Goal: Task Accomplishment & Management: Manage account settings

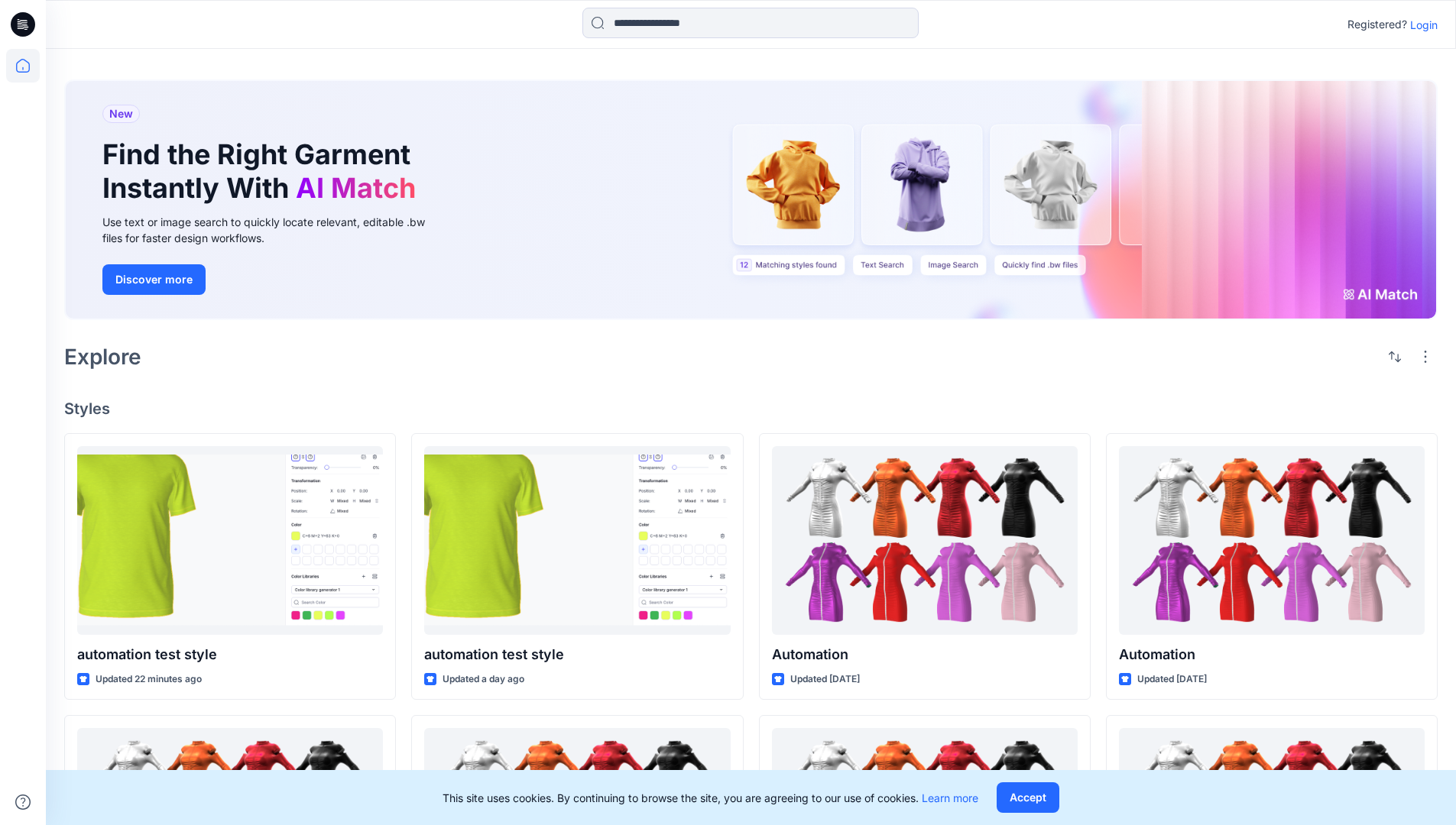
click at [1420, 25] on p "Login" at bounding box center [1424, 25] width 27 height 16
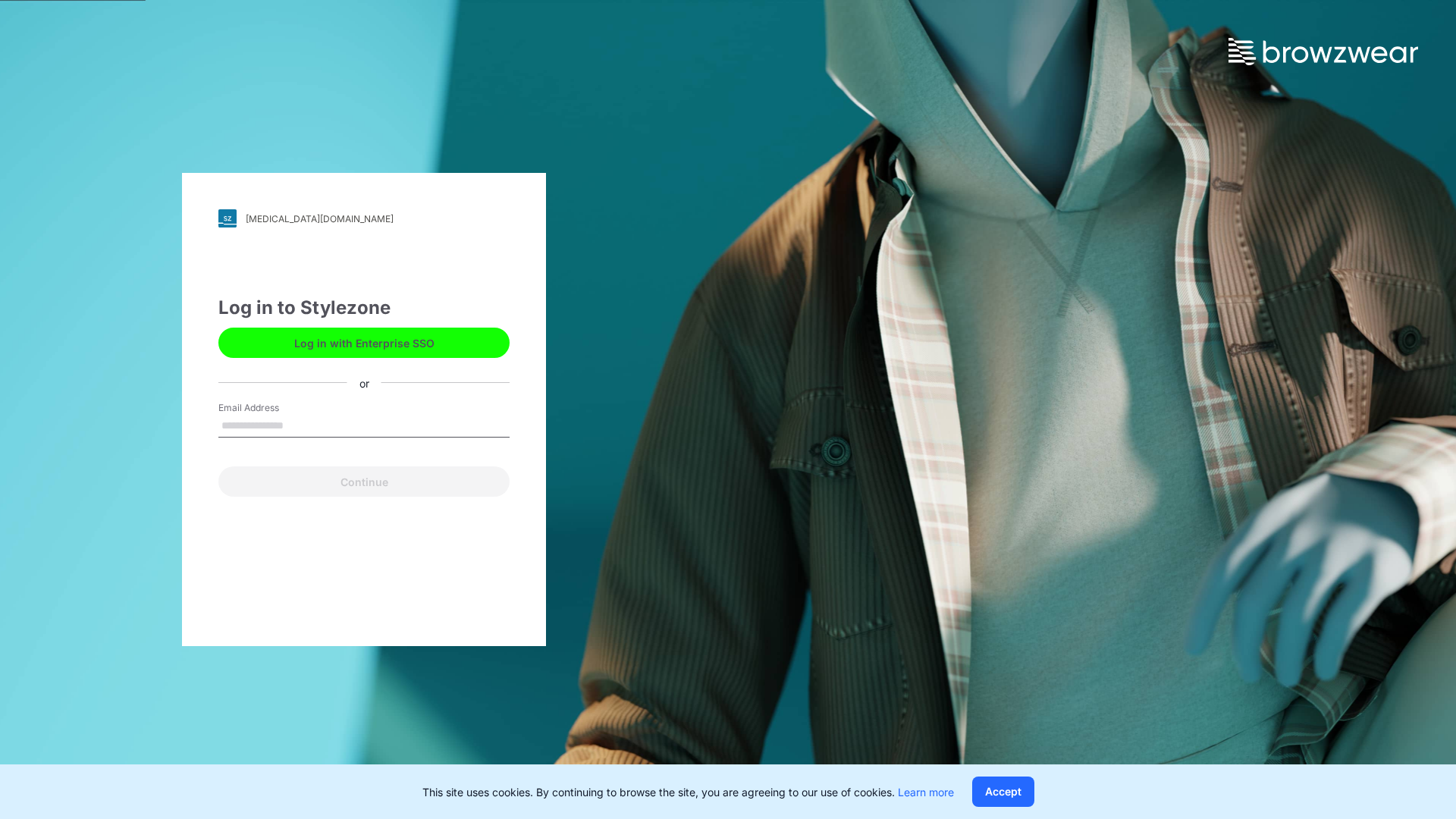
click at [300, 425] on input "Email Address" at bounding box center [364, 426] width 291 height 23
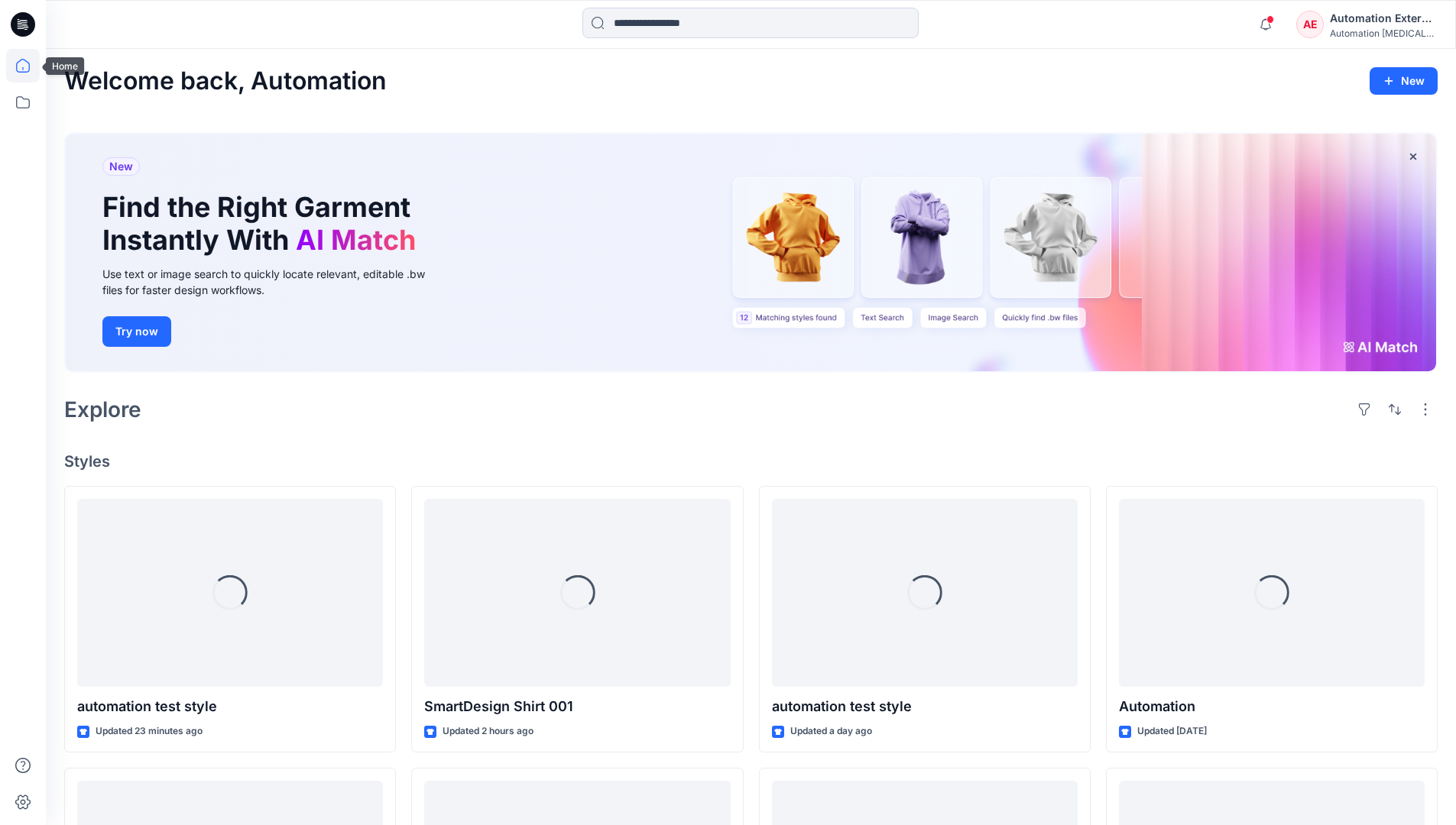
click at [29, 66] on icon at bounding box center [23, 66] width 14 height 14
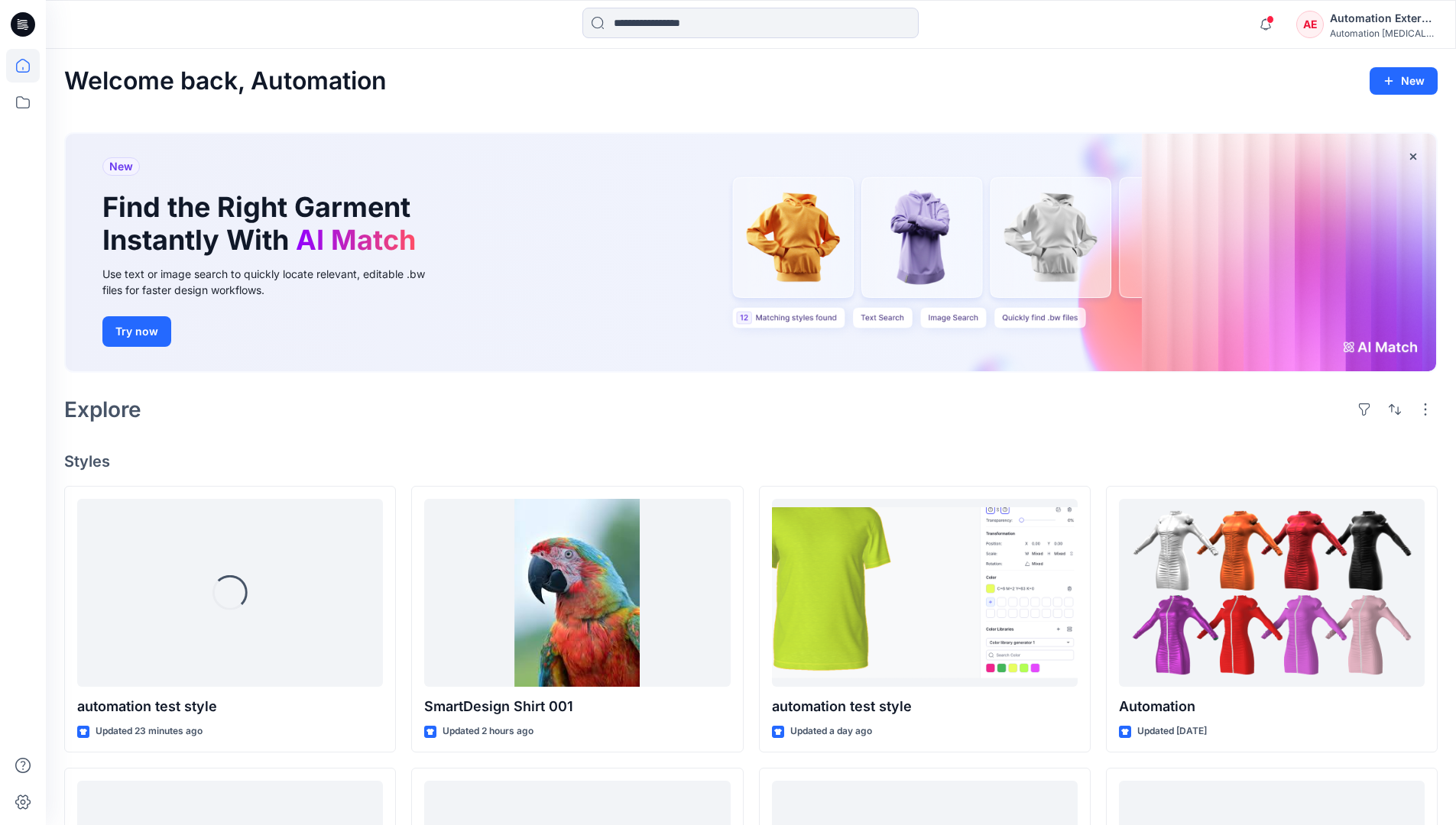
click at [1326, 30] on div "AE Automation External Automation [MEDICAL_DATA]..." at bounding box center [1366, 25] width 141 height 31
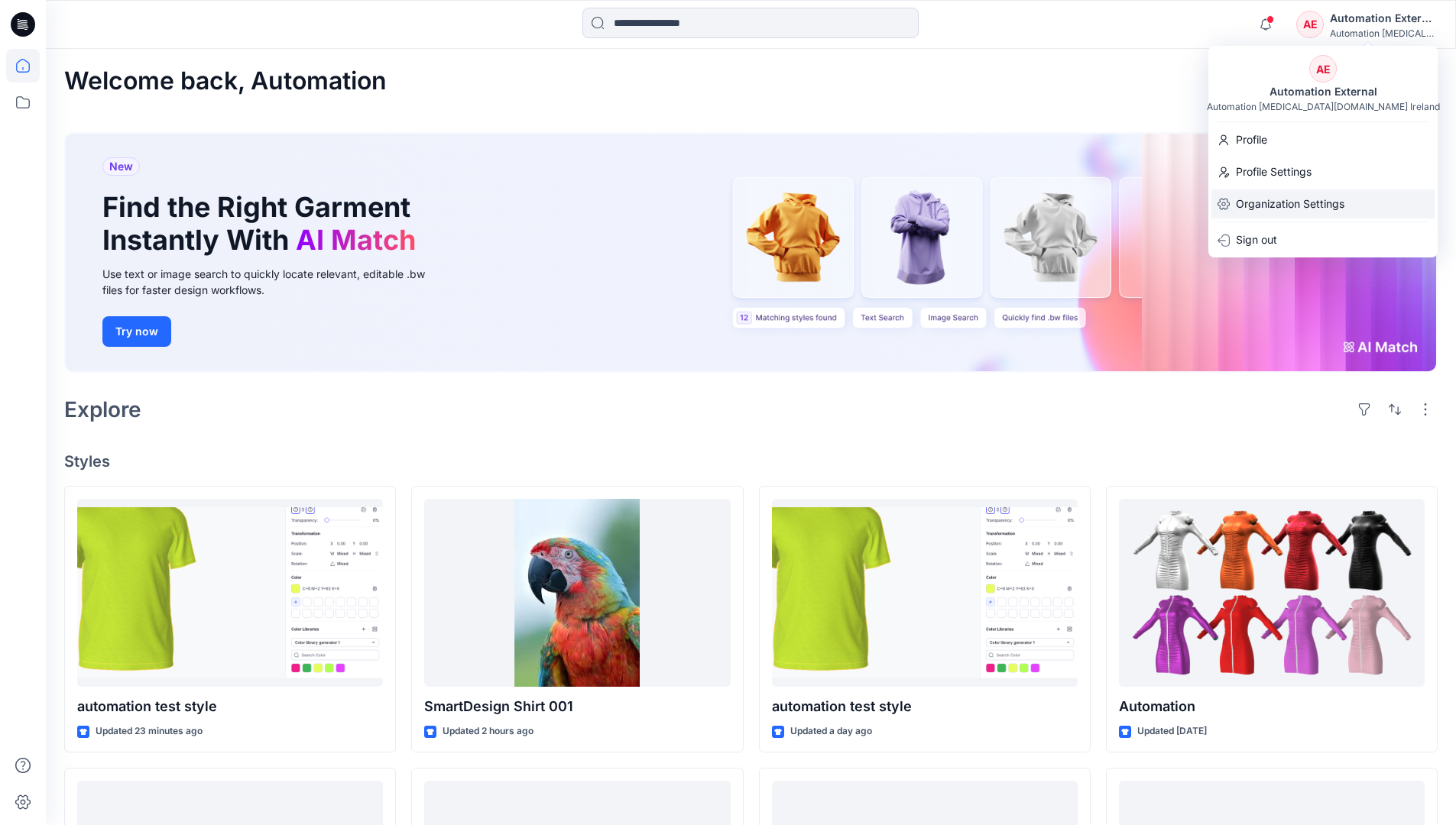
click at [1287, 201] on p "Organization Settings" at bounding box center [1290, 204] width 108 height 29
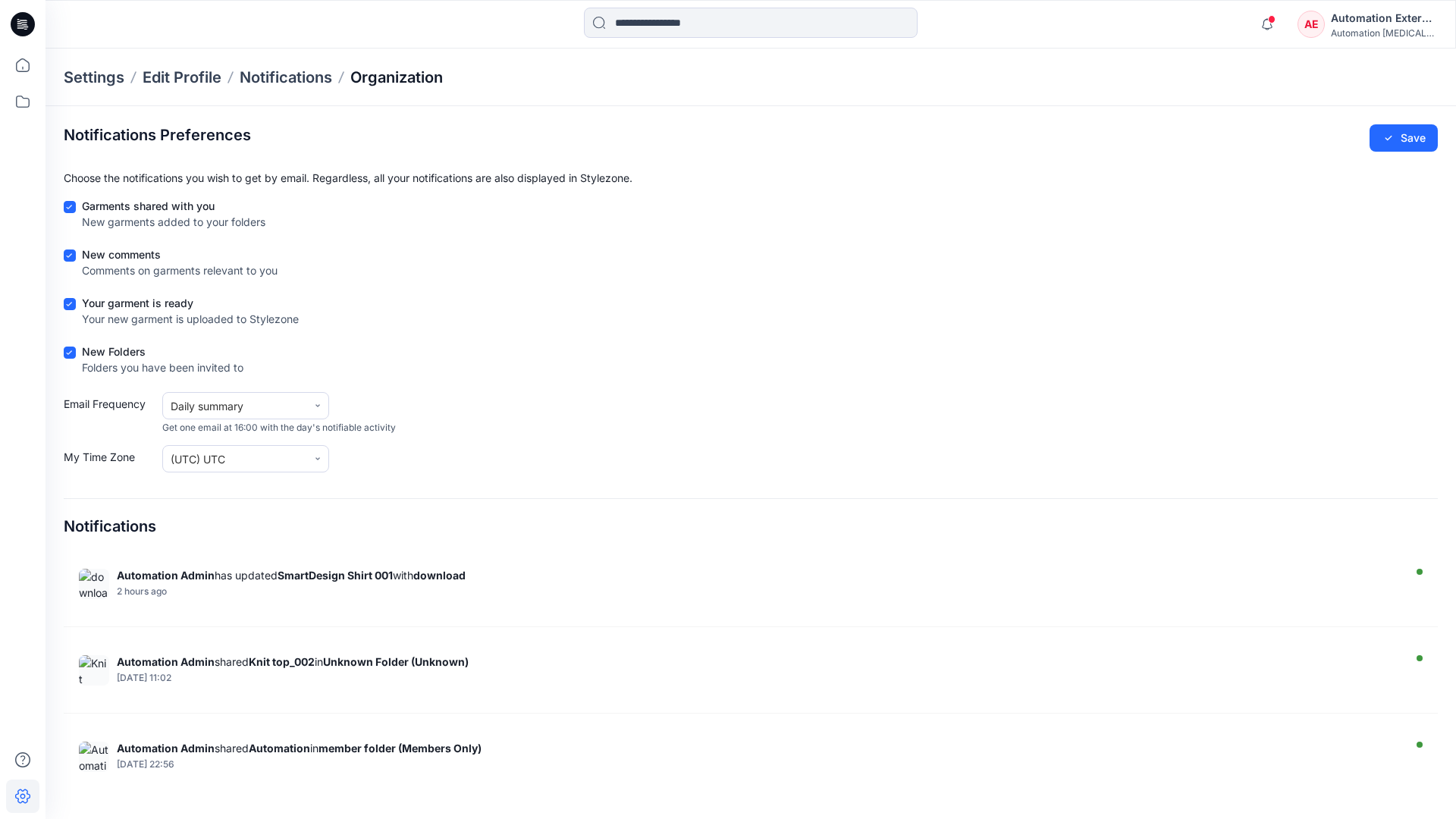
click at [398, 75] on p "Organization" at bounding box center [396, 77] width 92 height 21
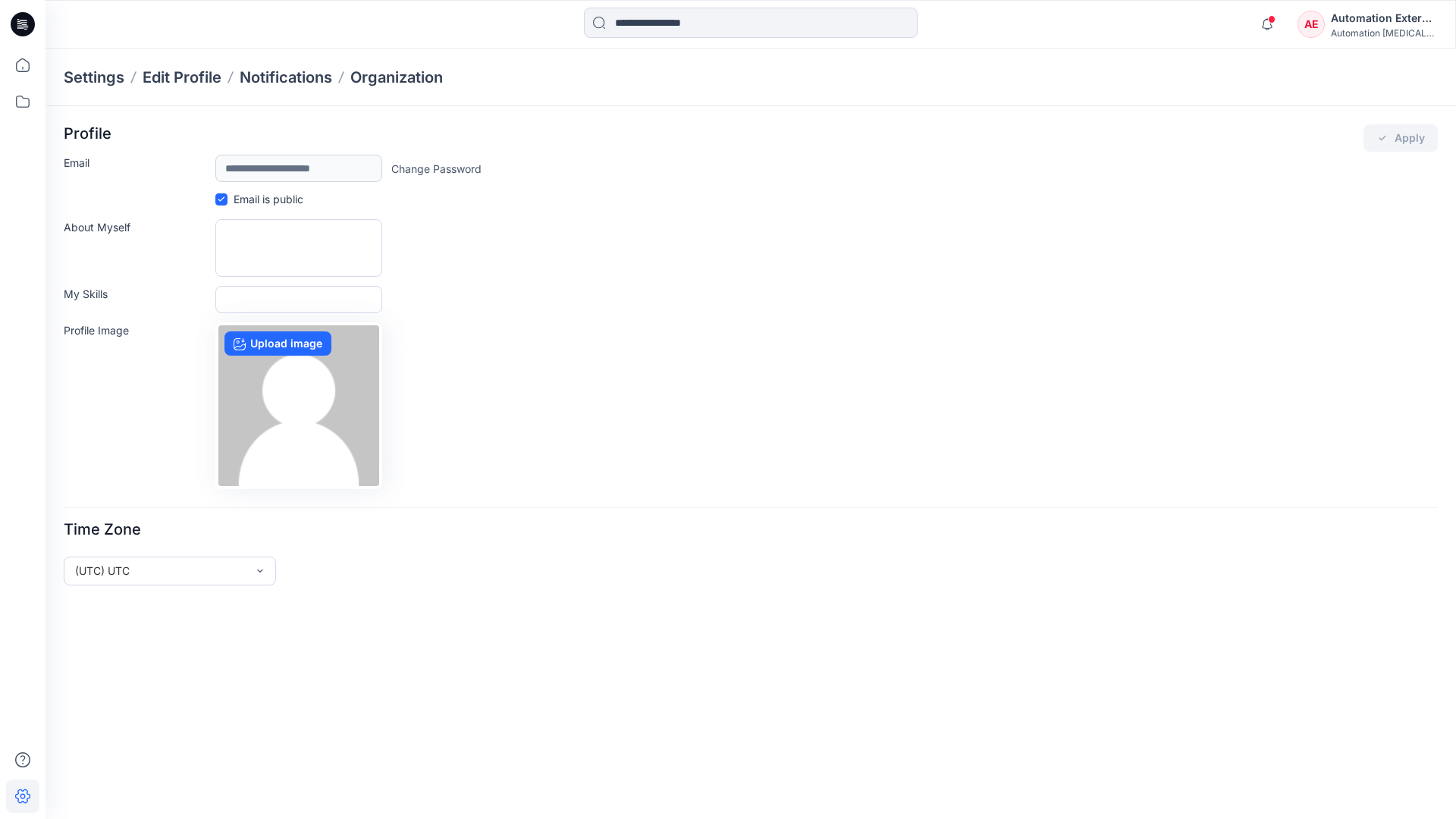
click at [1385, 24] on div "Automation External" at bounding box center [1383, 18] width 106 height 18
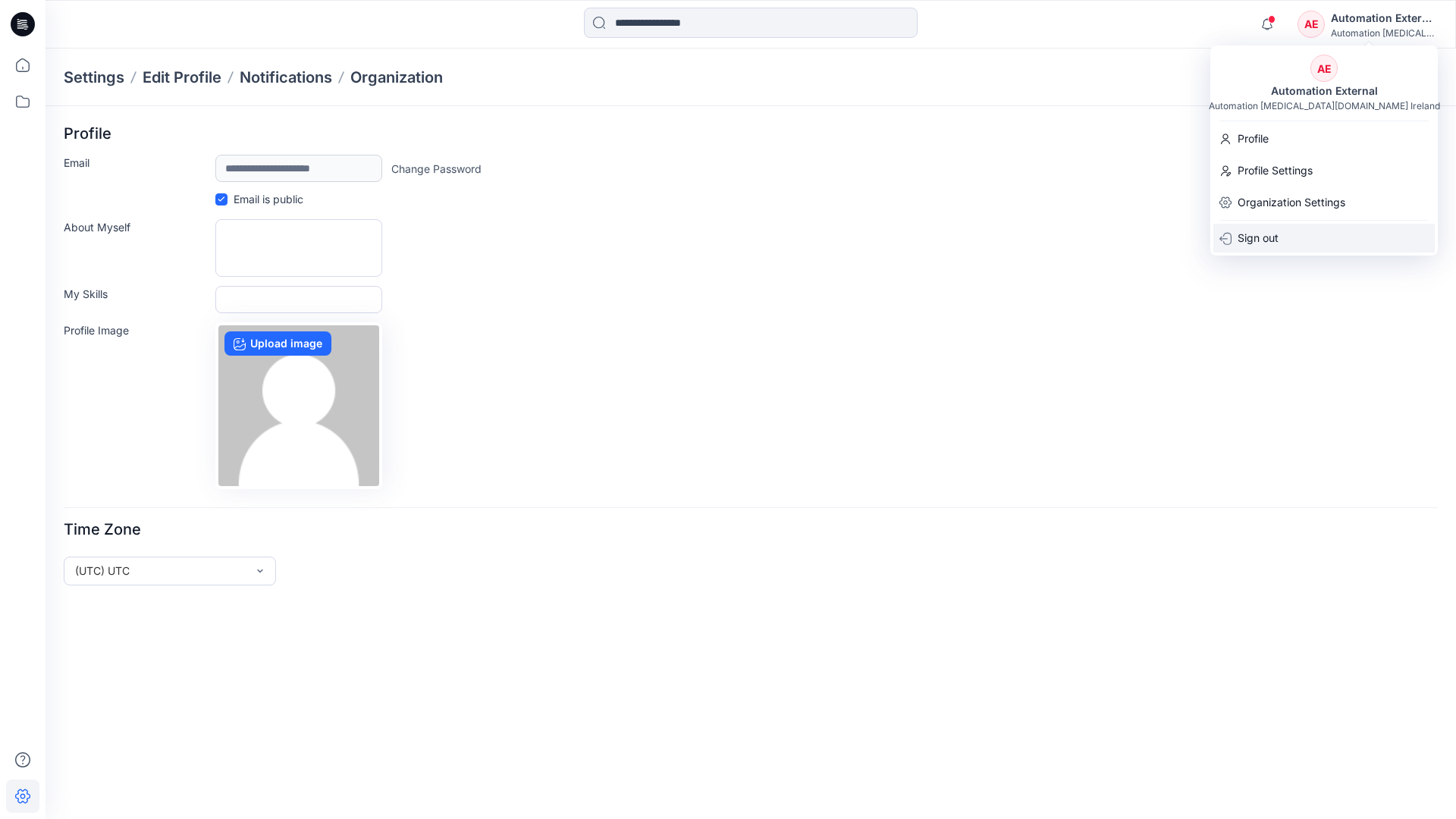
click at [1287, 236] on div "Sign out" at bounding box center [1324, 238] width 222 height 29
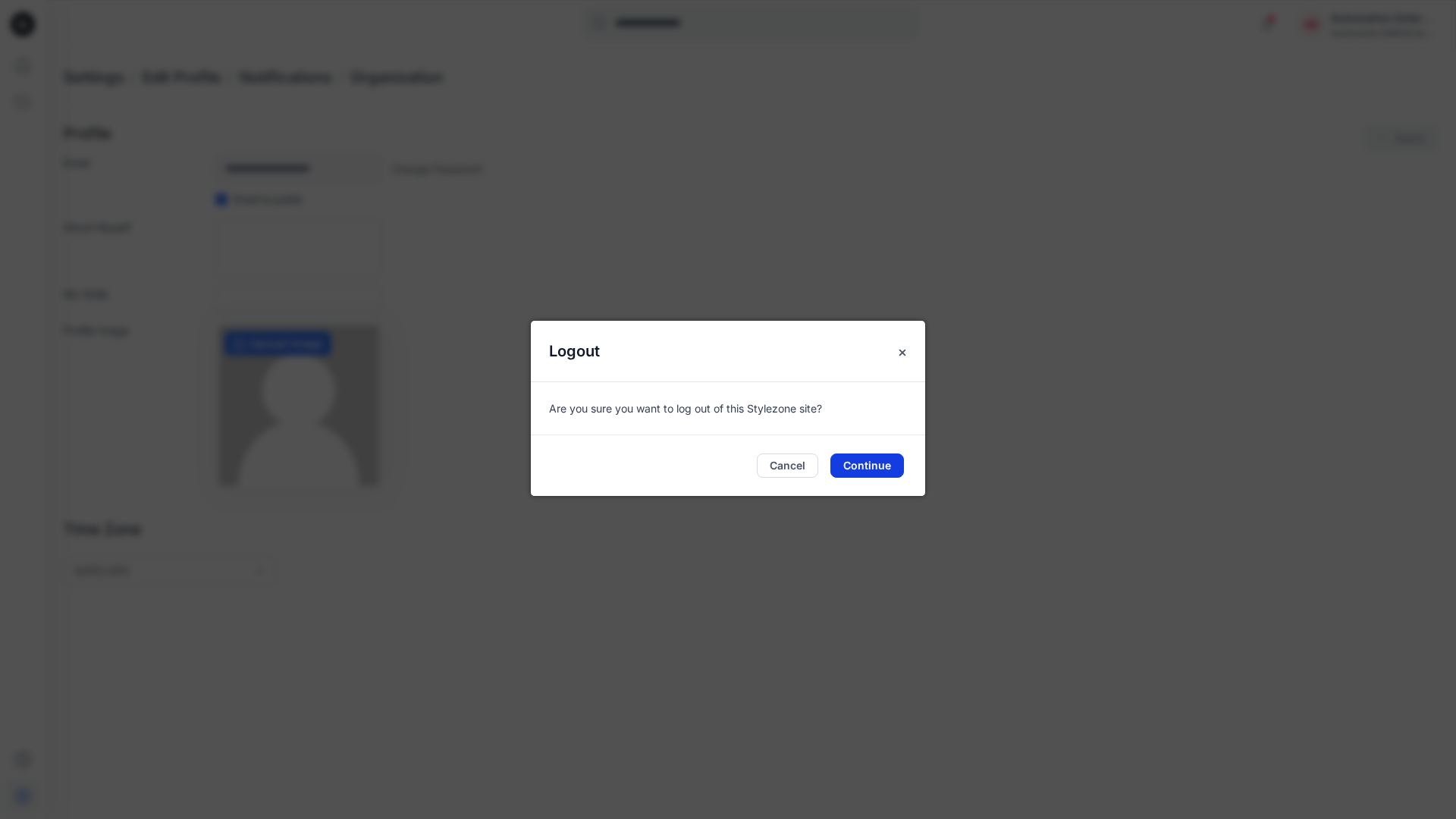
click at [877, 460] on button "Continue" at bounding box center [867, 466] width 74 height 25
